Goal: Task Accomplishment & Management: Complete application form

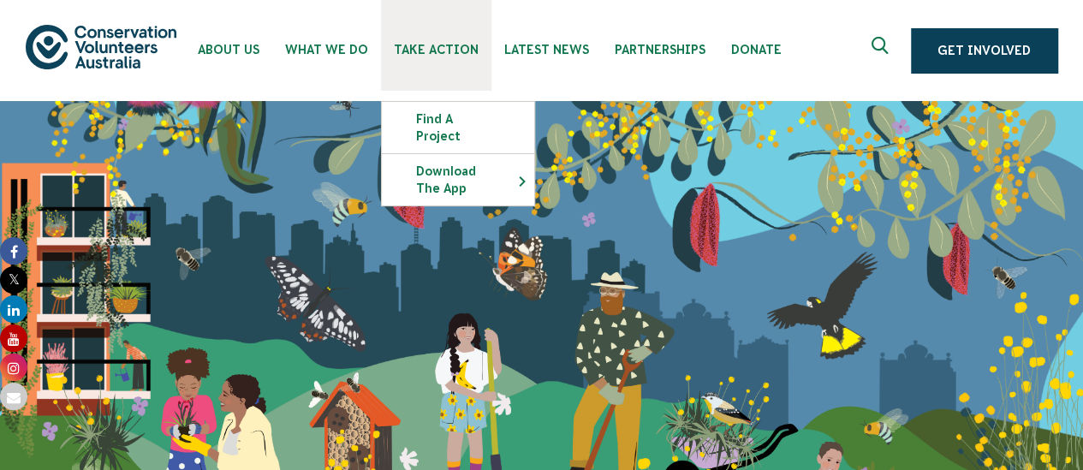
click at [403, 55] on span "Take Action" at bounding box center [436, 50] width 85 height 14
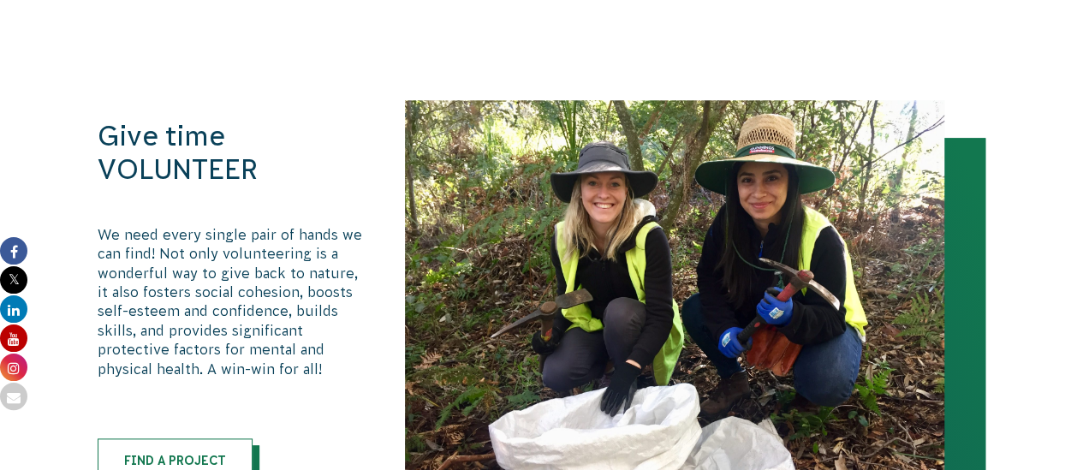
scroll to position [922, 0]
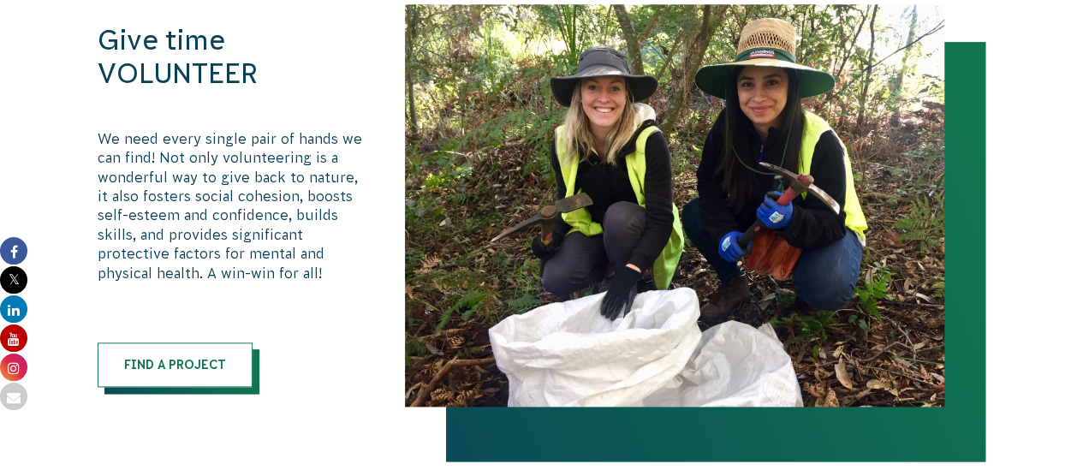
click at [264, 172] on p "We need every single pair of hands we can find! Not only volunteering is a wond…" at bounding box center [234, 205] width 272 height 153
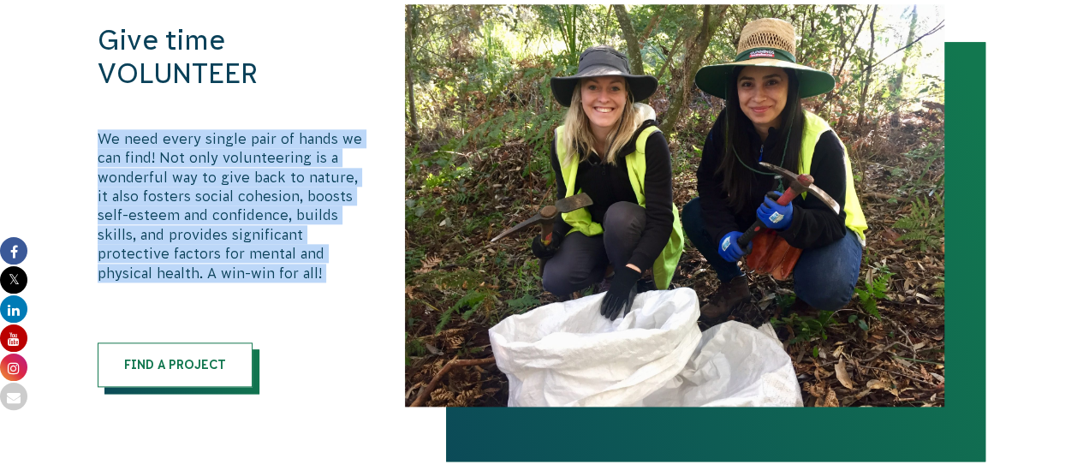
click at [264, 172] on p "We need every single pair of hands we can find! Not only volunteering is a wond…" at bounding box center [234, 205] width 272 height 153
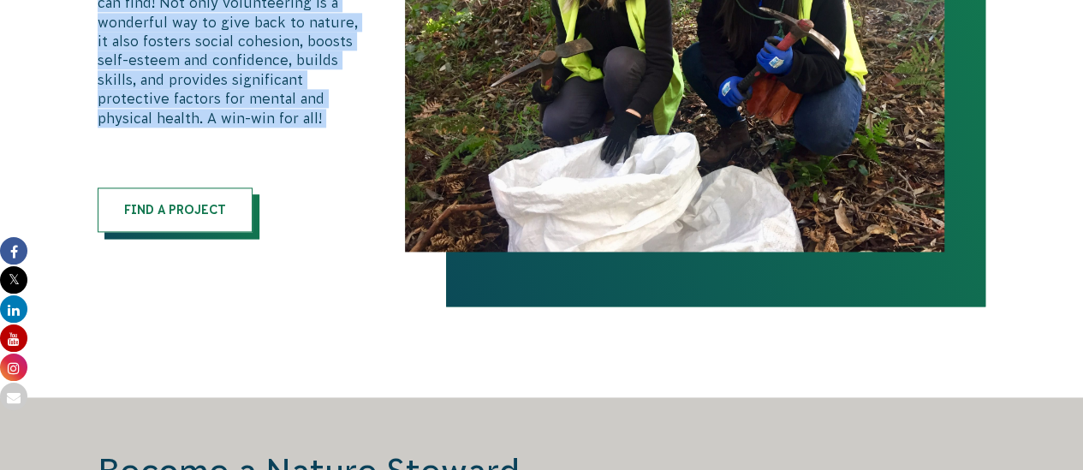
scroll to position [1092, 0]
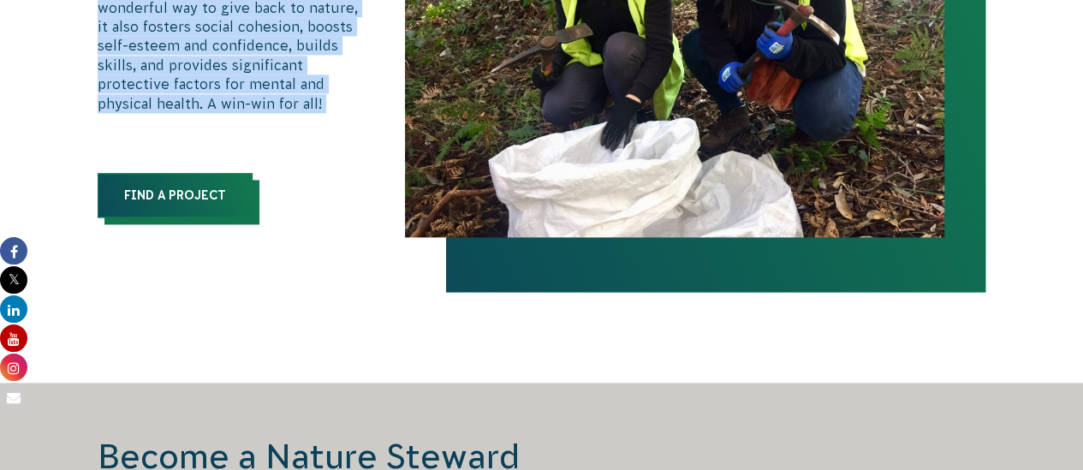
click at [197, 203] on link "Find a Project" at bounding box center [175, 195] width 155 height 45
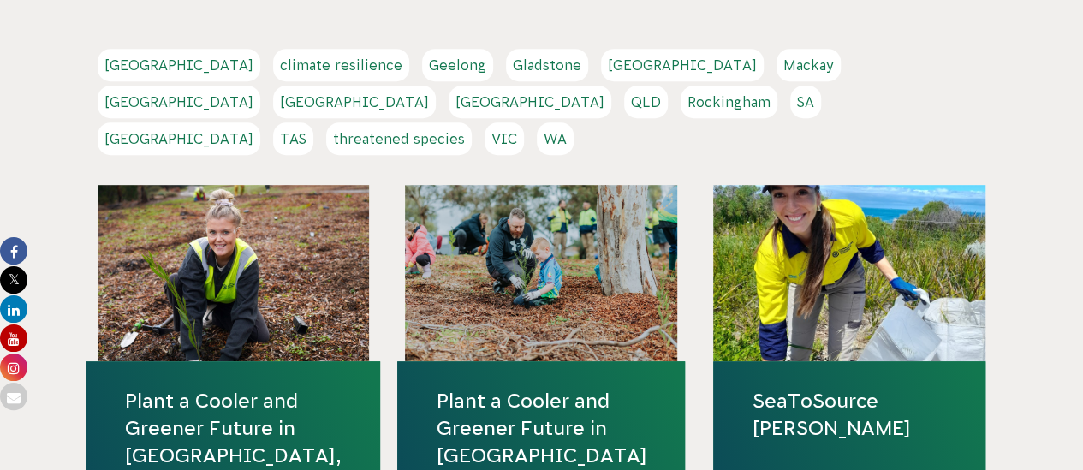
scroll to position [379, 0]
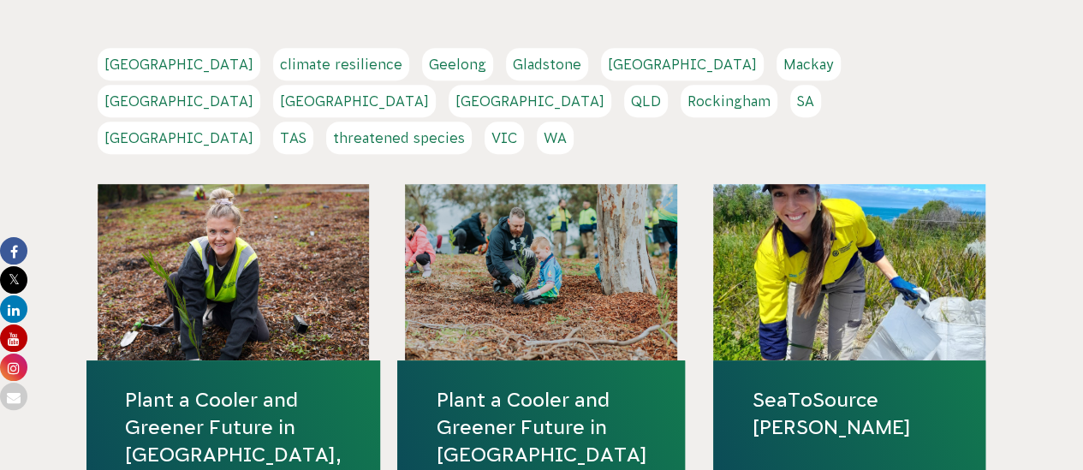
click at [260, 122] on link "[GEOGRAPHIC_DATA]" at bounding box center [179, 138] width 163 height 33
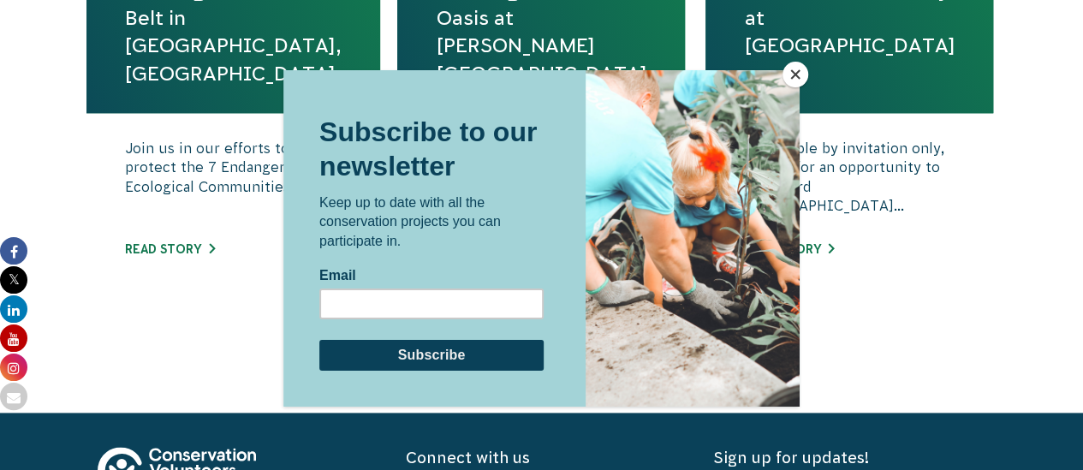
scroll to position [895, 0]
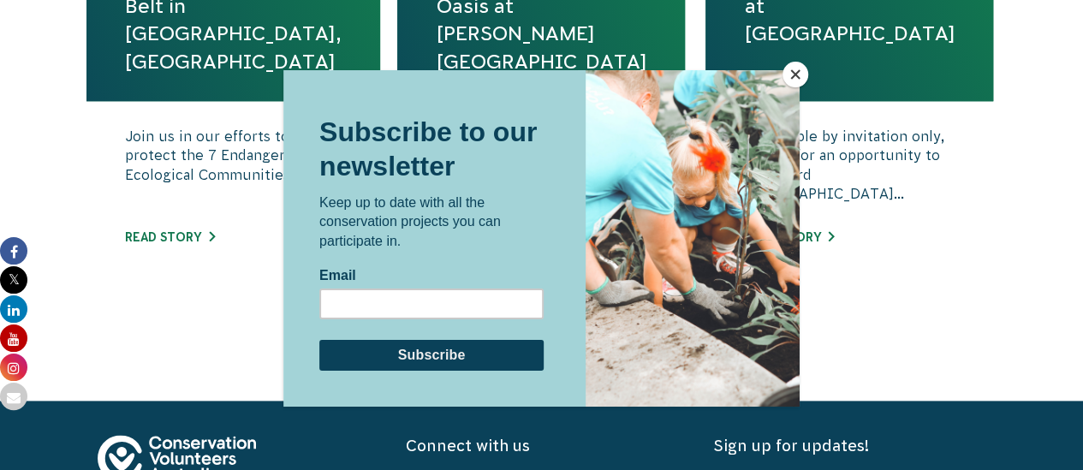
click at [790, 80] on button "Close" at bounding box center [796, 75] width 26 height 26
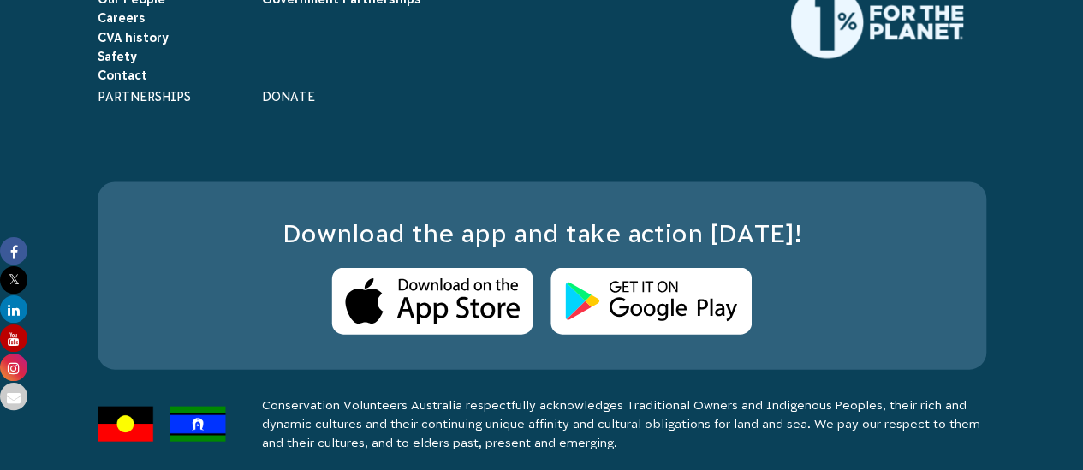
scroll to position [1720, 0]
